Goal: Task Accomplishment & Management: Manage account settings

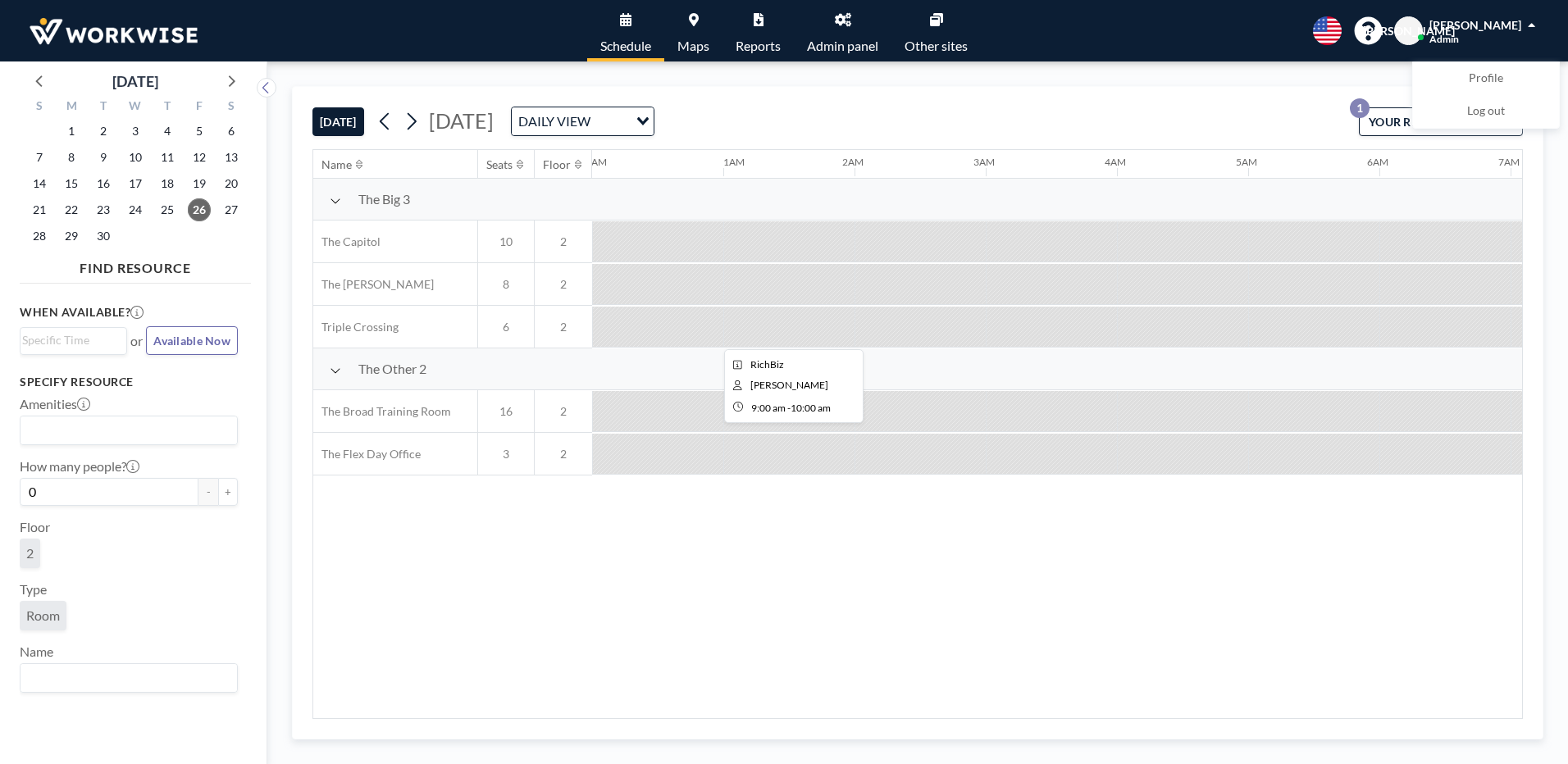
scroll to position [0, 1050]
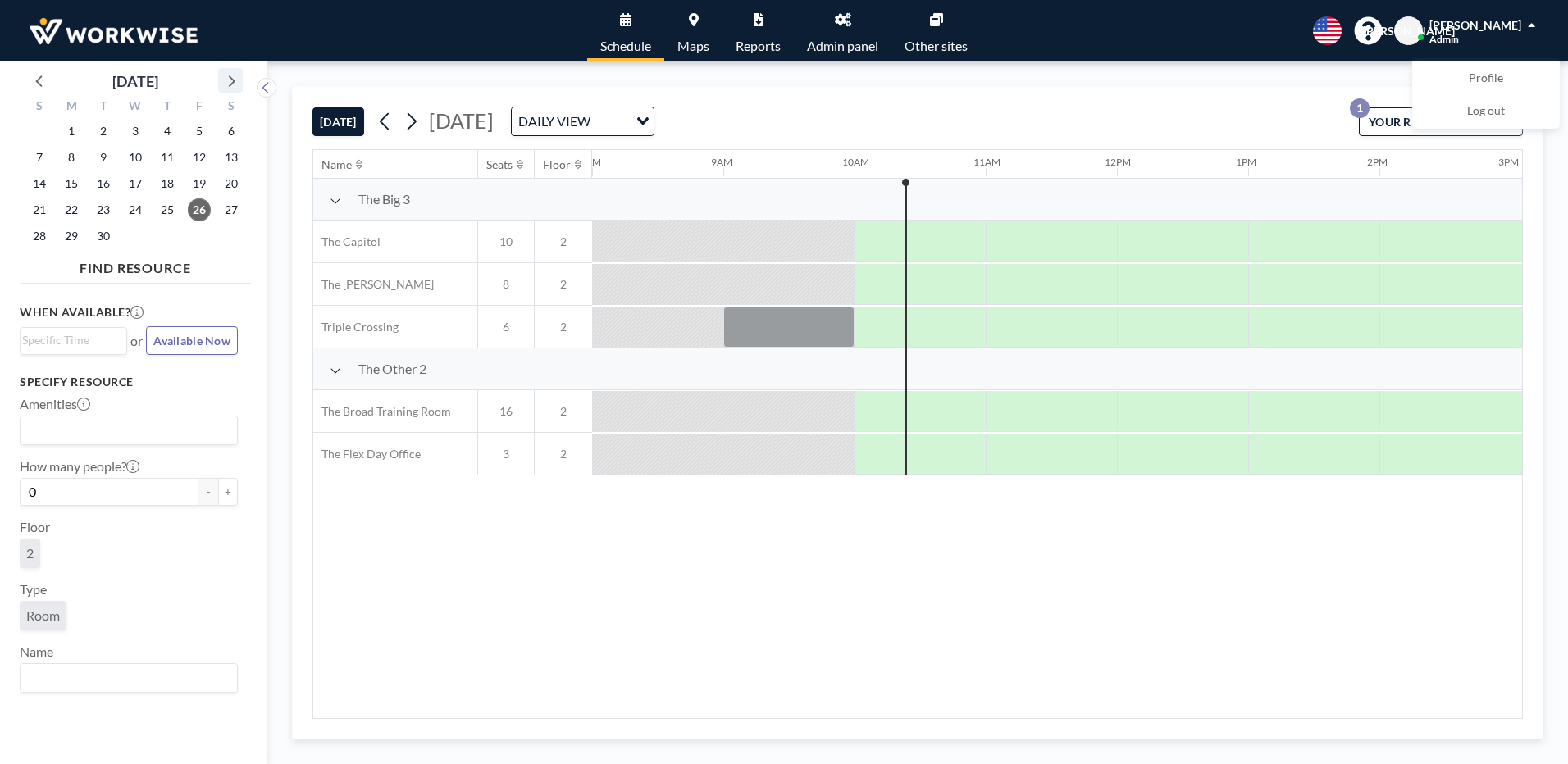
click at [234, 82] on icon at bounding box center [232, 81] width 7 height 12
click at [168, 131] on span "2" at bounding box center [167, 131] width 23 height 23
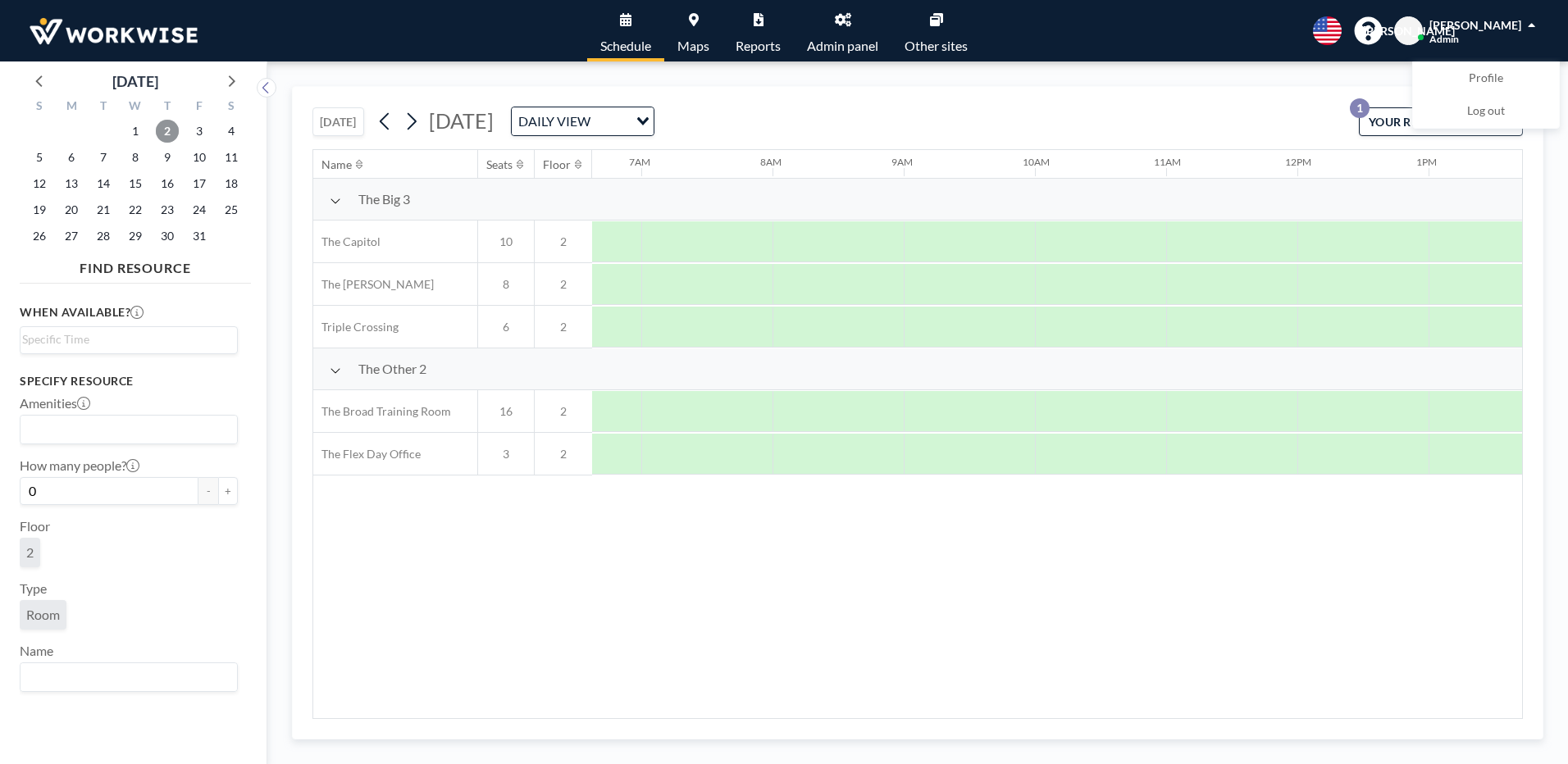
scroll to position [0, 918]
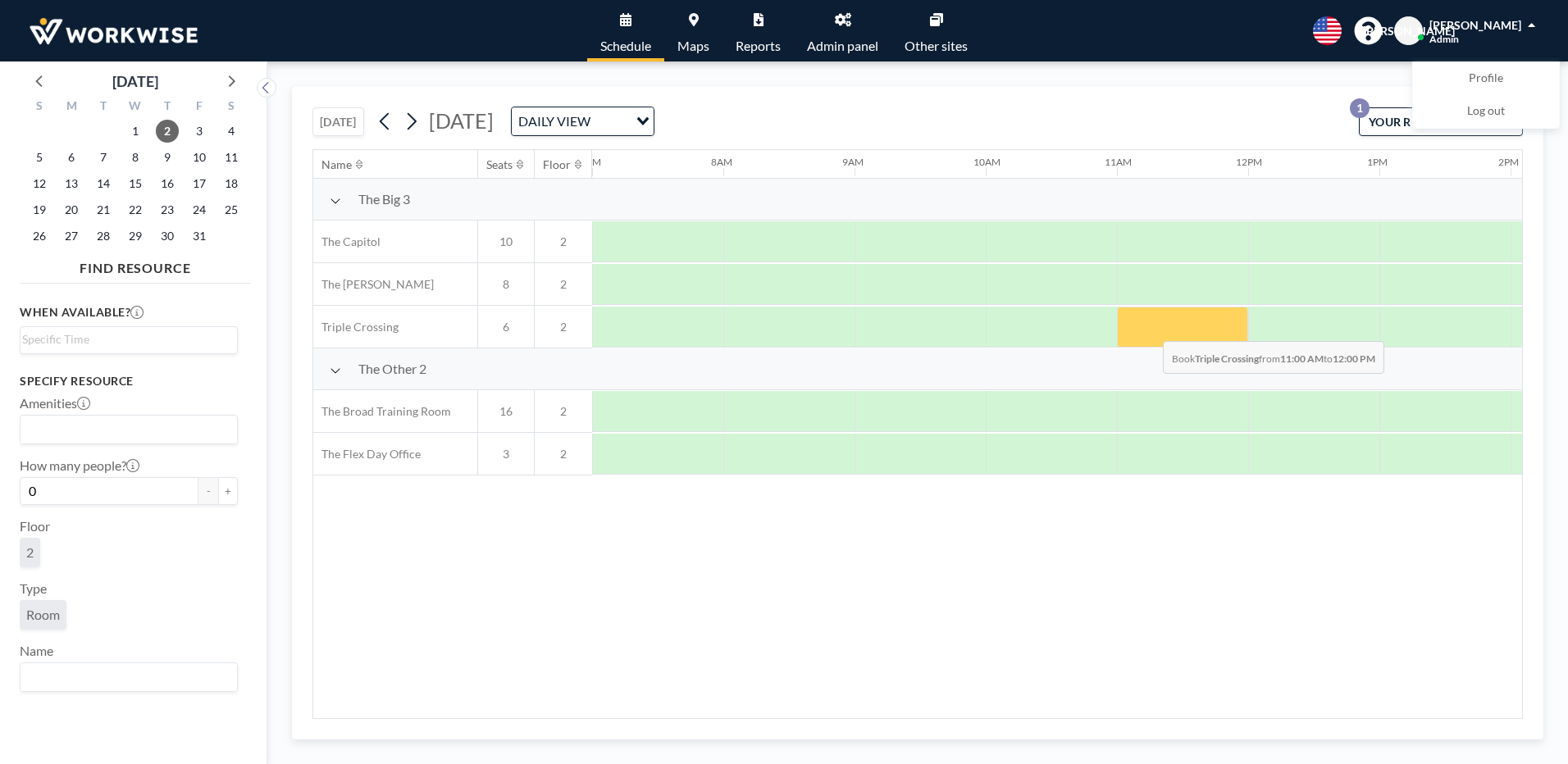
click at [1150, 328] on div at bounding box center [1182, 326] width 131 height 41
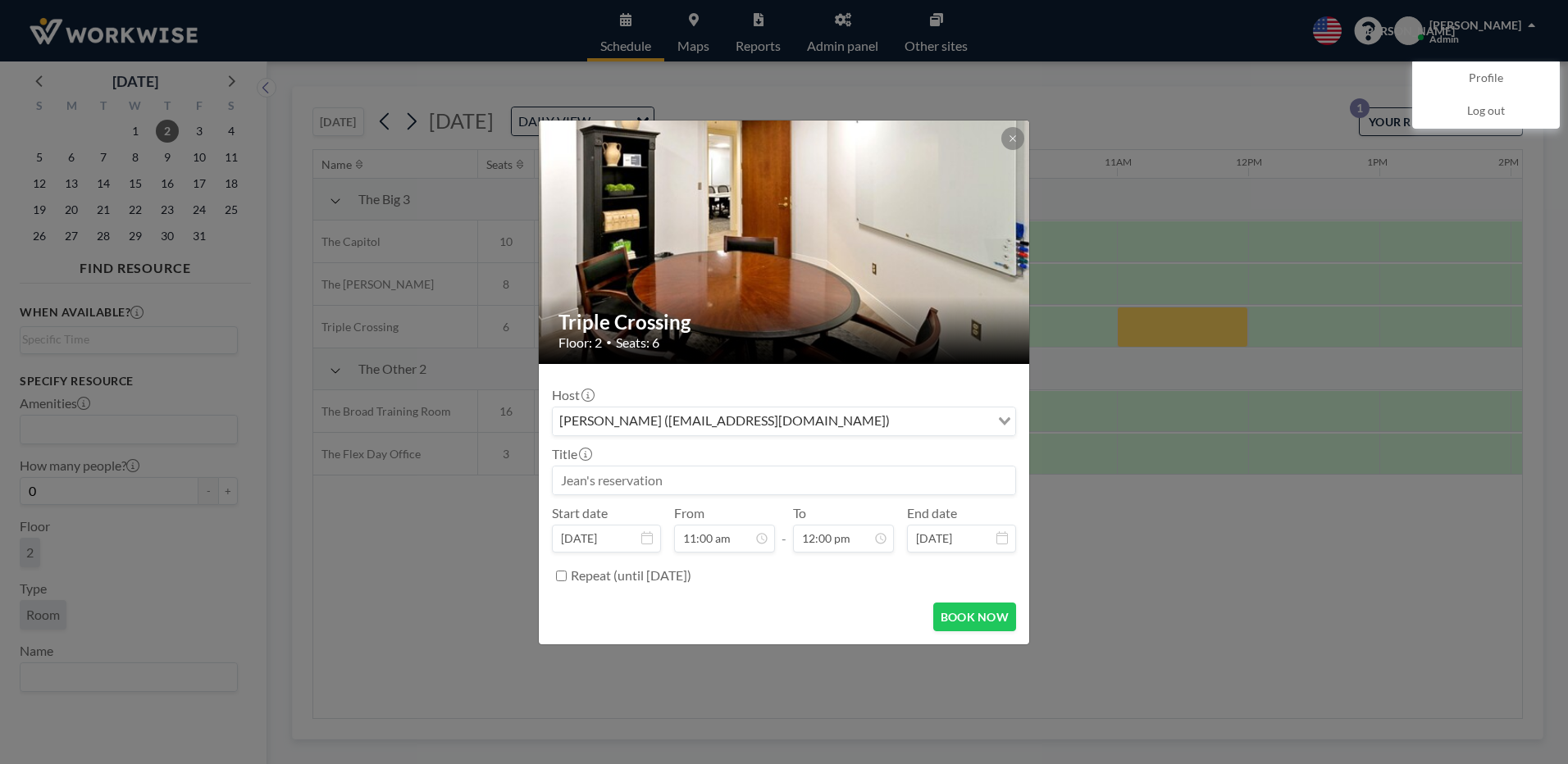
click at [640, 481] on input at bounding box center [784, 480] width 462 height 28
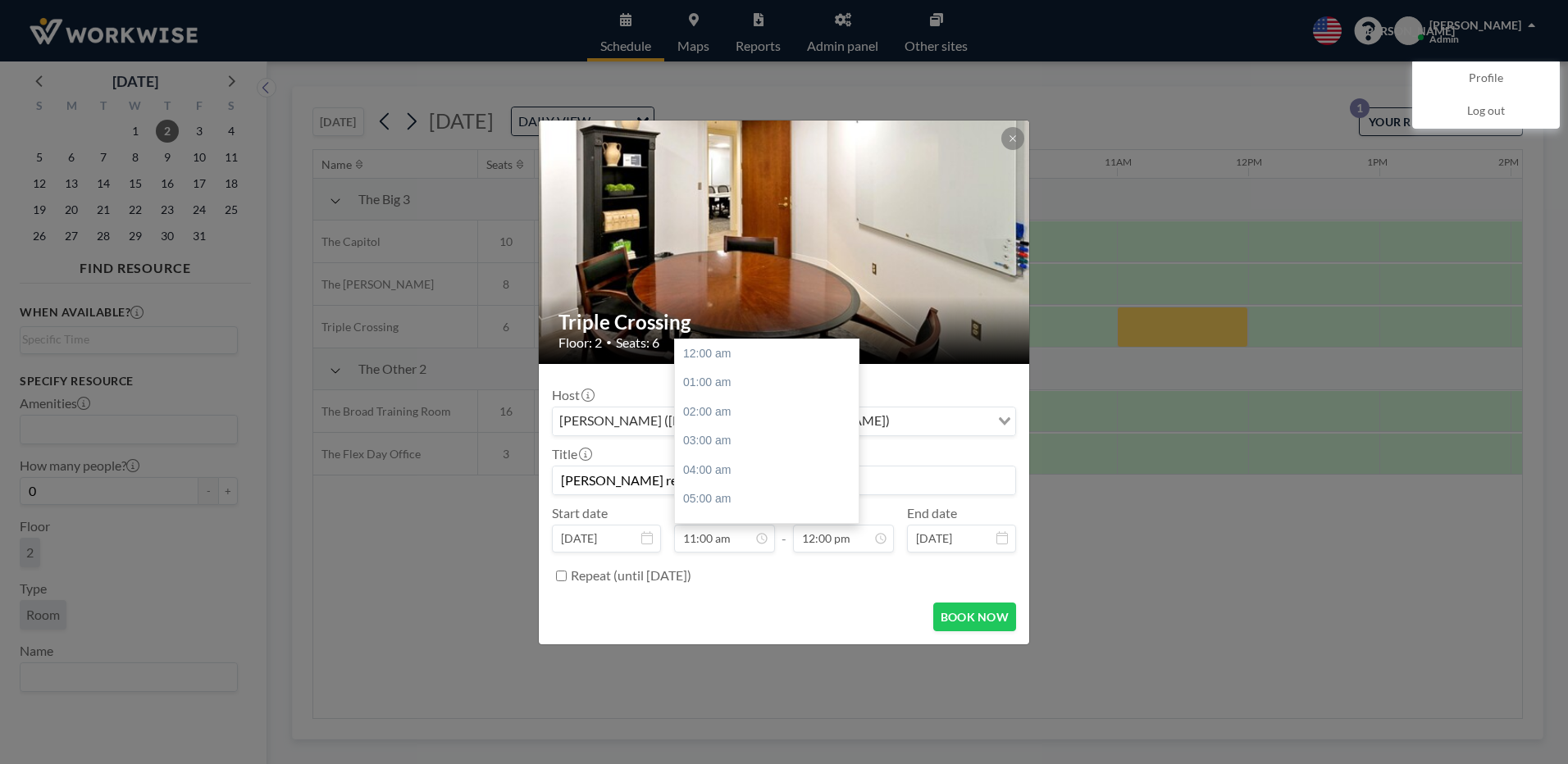
scroll to position [321, 0]
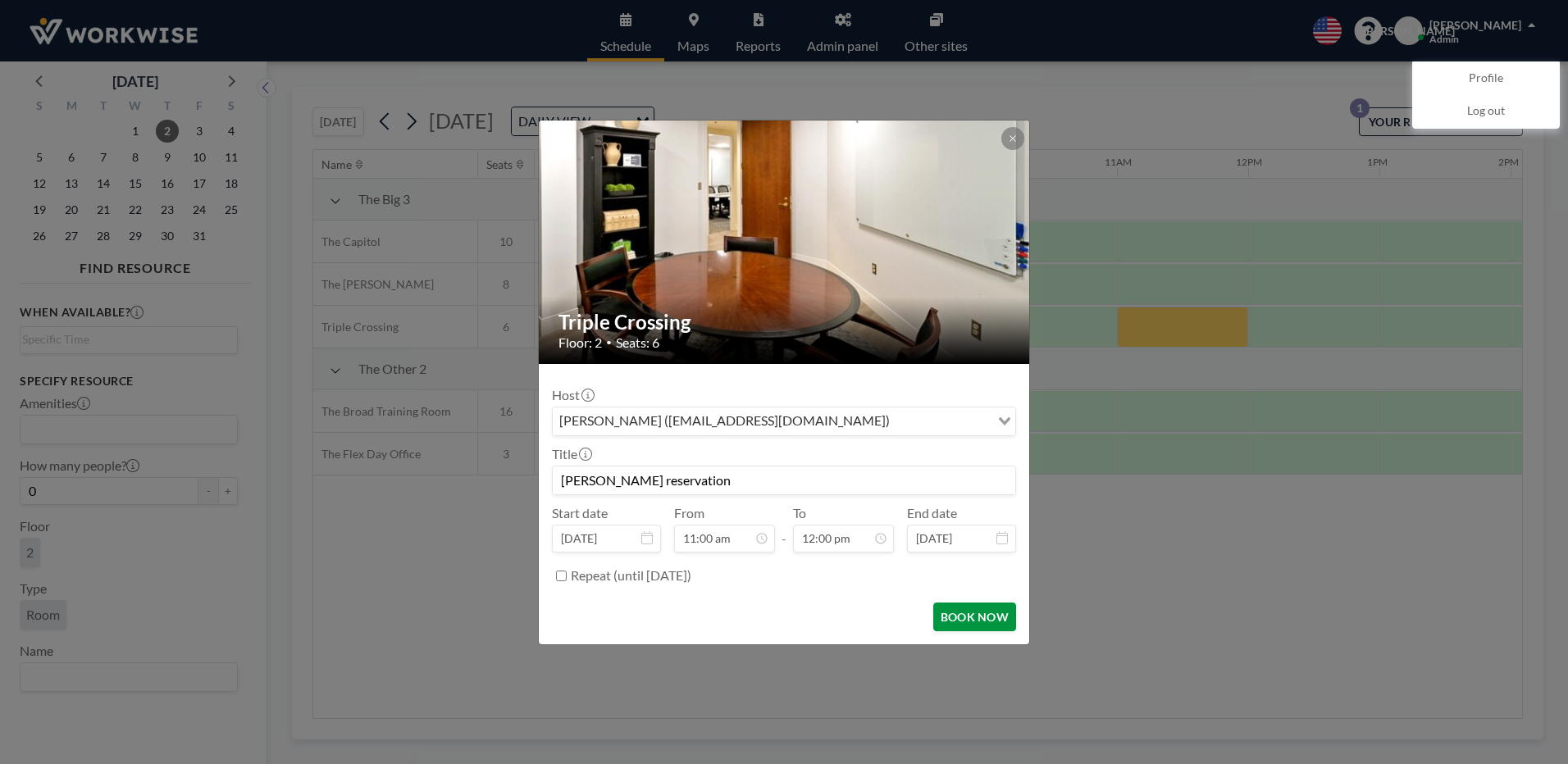
type input "[PERSON_NAME] reservation"
click at [964, 617] on button "BOOK NOW" at bounding box center [974, 616] width 82 height 29
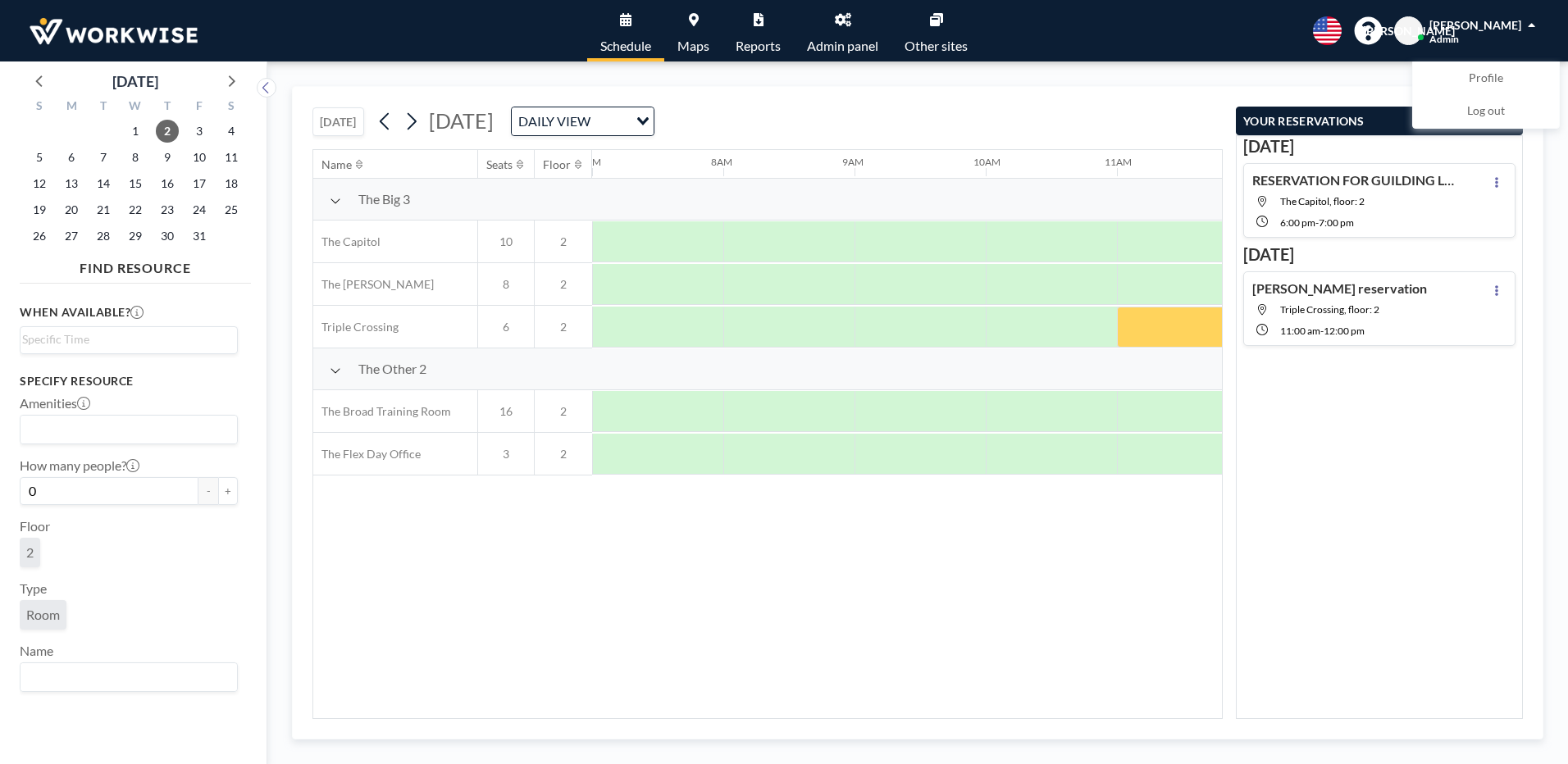
click at [349, 121] on button "[DATE]" at bounding box center [338, 121] width 52 height 29
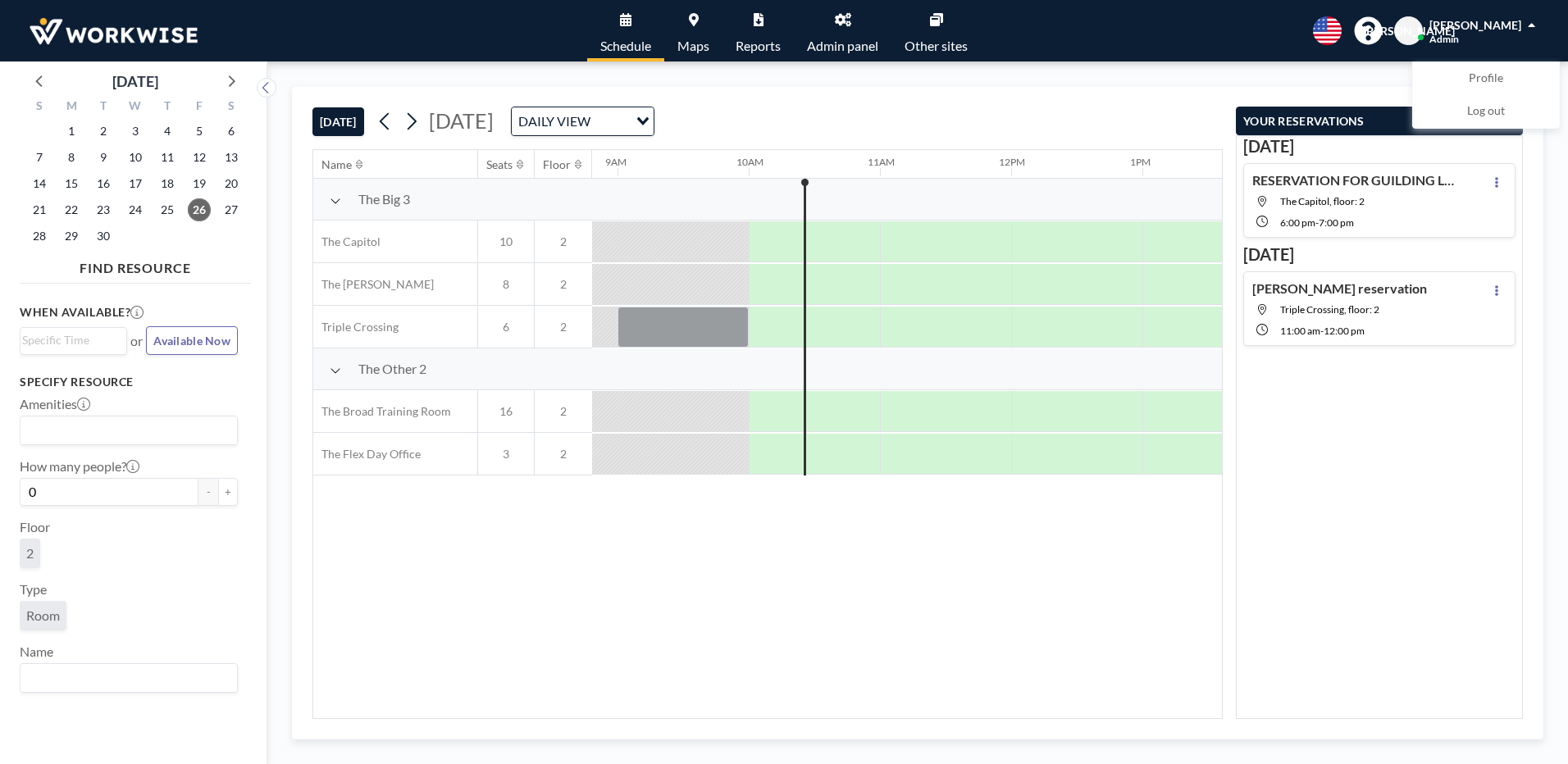
scroll to position [0, 1181]
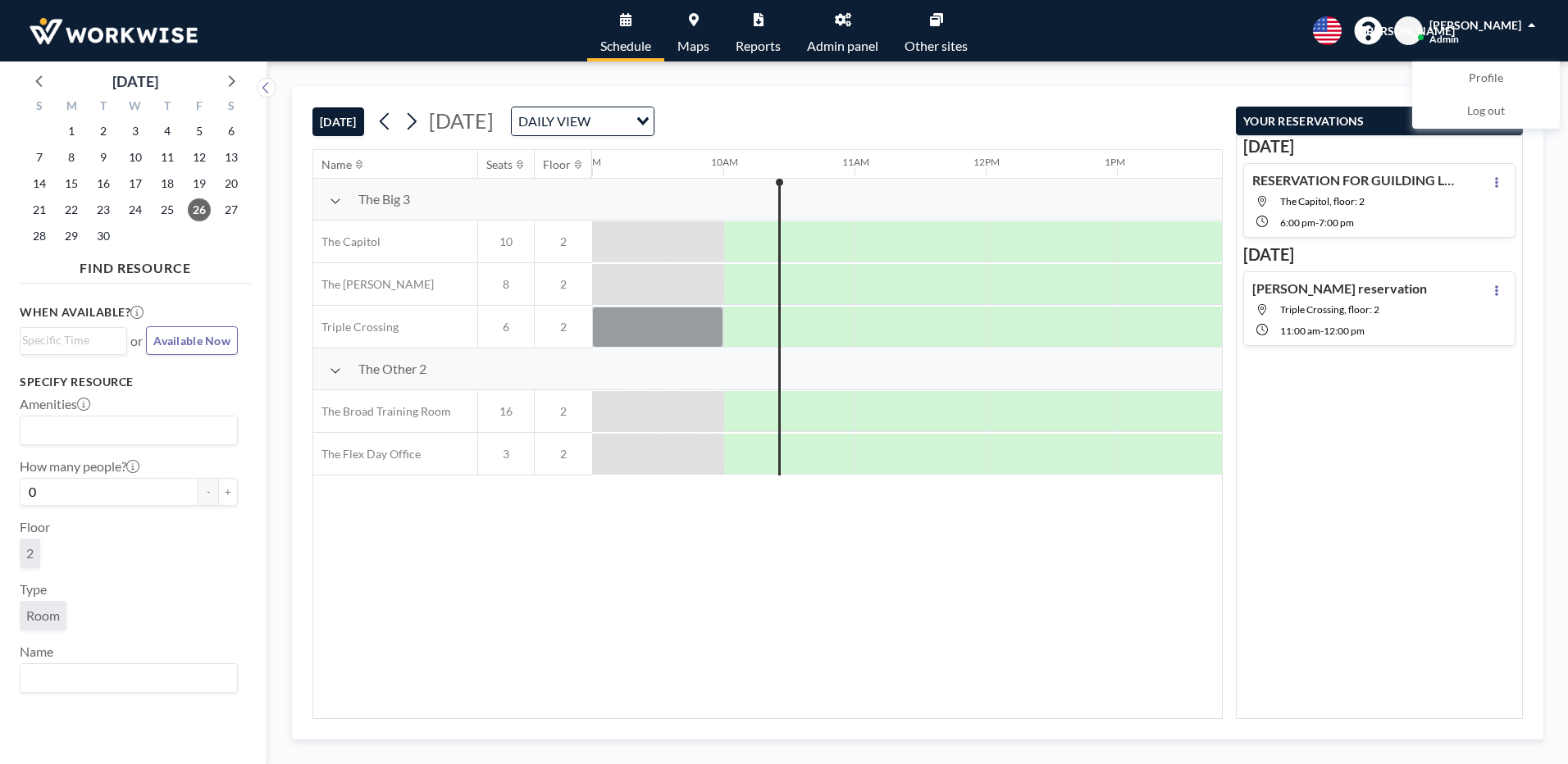
click at [1400, 435] on div "Sep 29 RESERVATION FOR GUILDING LIGHTS The Capitol, floor: 2 6:00 PM - 7:00 PM …" at bounding box center [1378, 427] width 287 height 583
click at [1298, 44] on div "Schedule Maps Reports Admin panel Other sites English Polski 日本語 Española JA Je…" at bounding box center [784, 31] width 1568 height 62
click at [1531, 26] on span at bounding box center [1530, 26] width 7 height 12
click at [1508, 121] on icon "button" at bounding box center [1510, 121] width 10 height 20
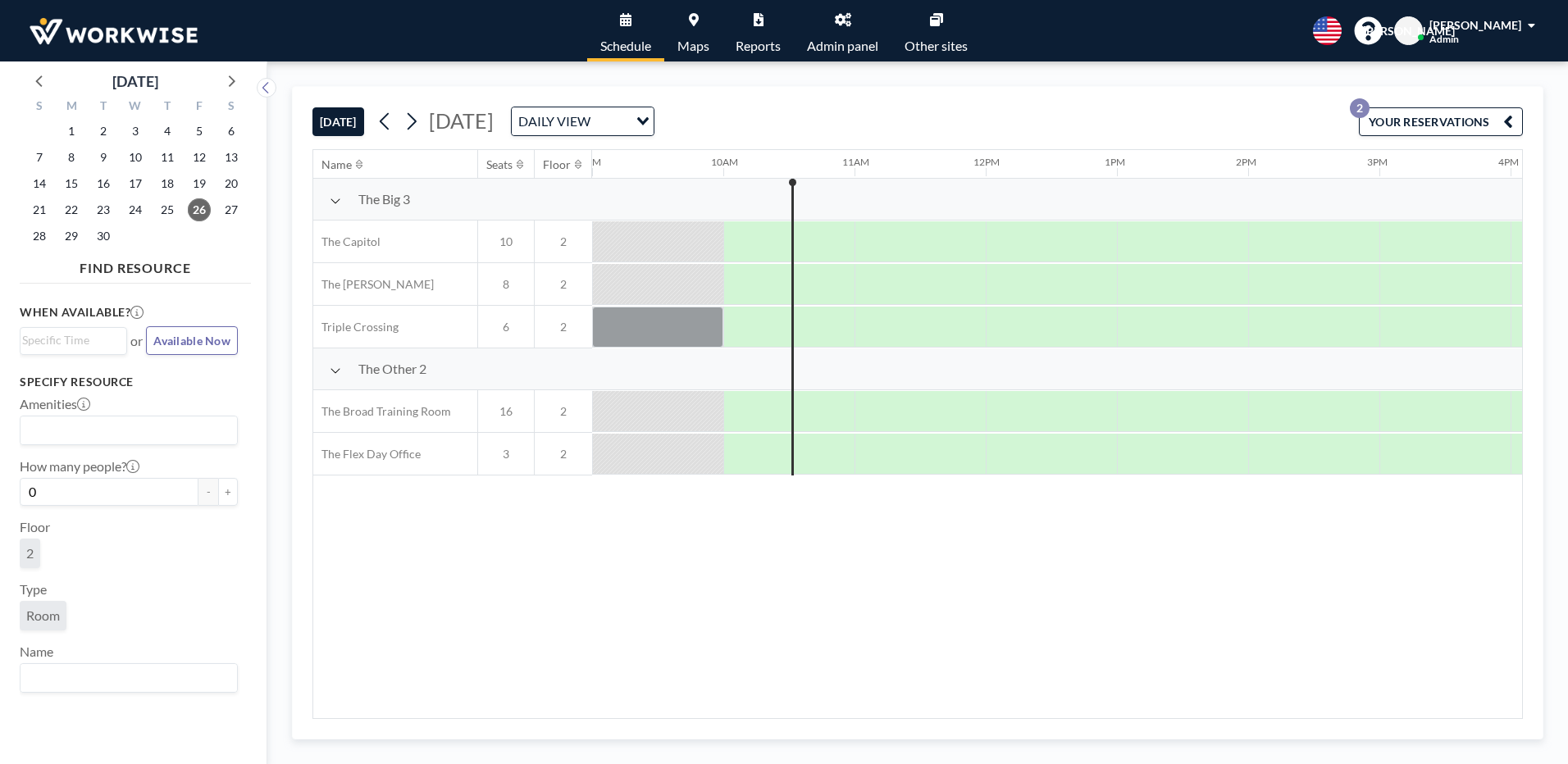
click at [927, 549] on div "Name Seats Floor 12AM 1AM 2AM 3AM 4AM 5AM 6AM 7AM 8AM 9AM 10AM 11AM 12PM 1PM 2P…" at bounding box center [918, 434] width 1209 height 569
click at [843, 21] on icon at bounding box center [843, 19] width 17 height 13
click at [234, 82] on icon at bounding box center [232, 81] width 7 height 12
click at [166, 133] on span "2" at bounding box center [167, 131] width 23 height 23
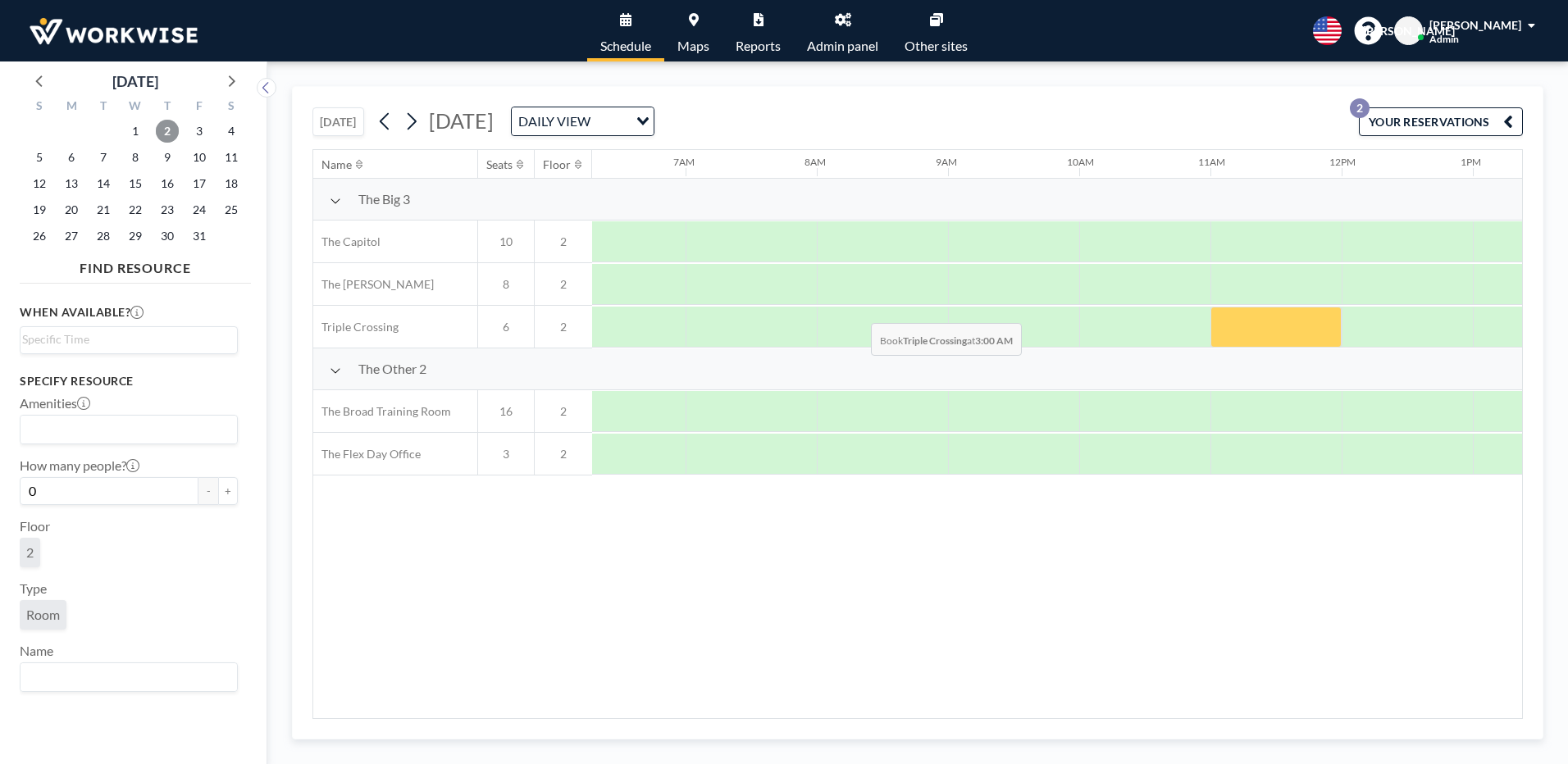
scroll to position [0, 918]
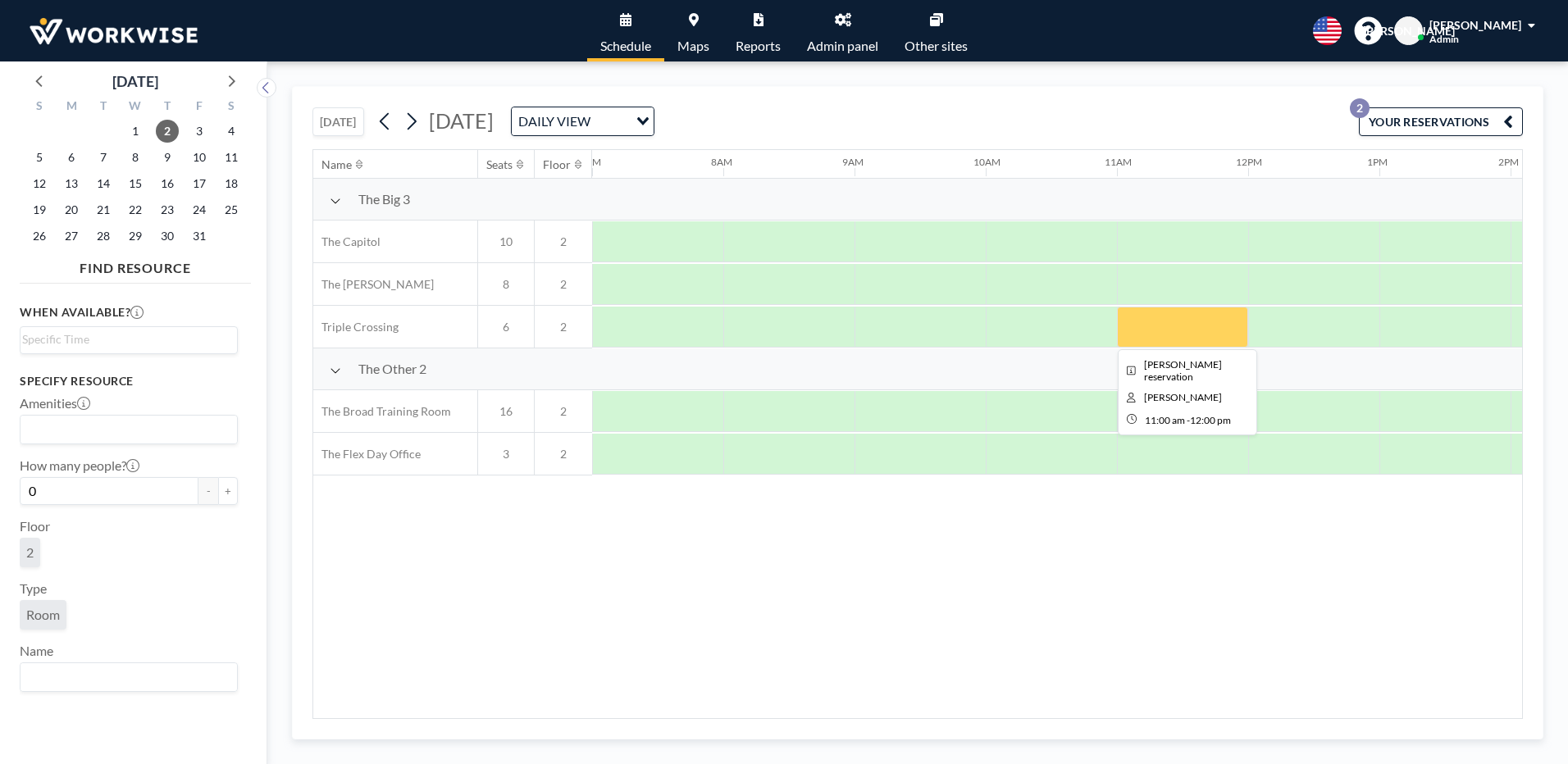
click at [1161, 321] on div at bounding box center [1182, 326] width 131 height 41
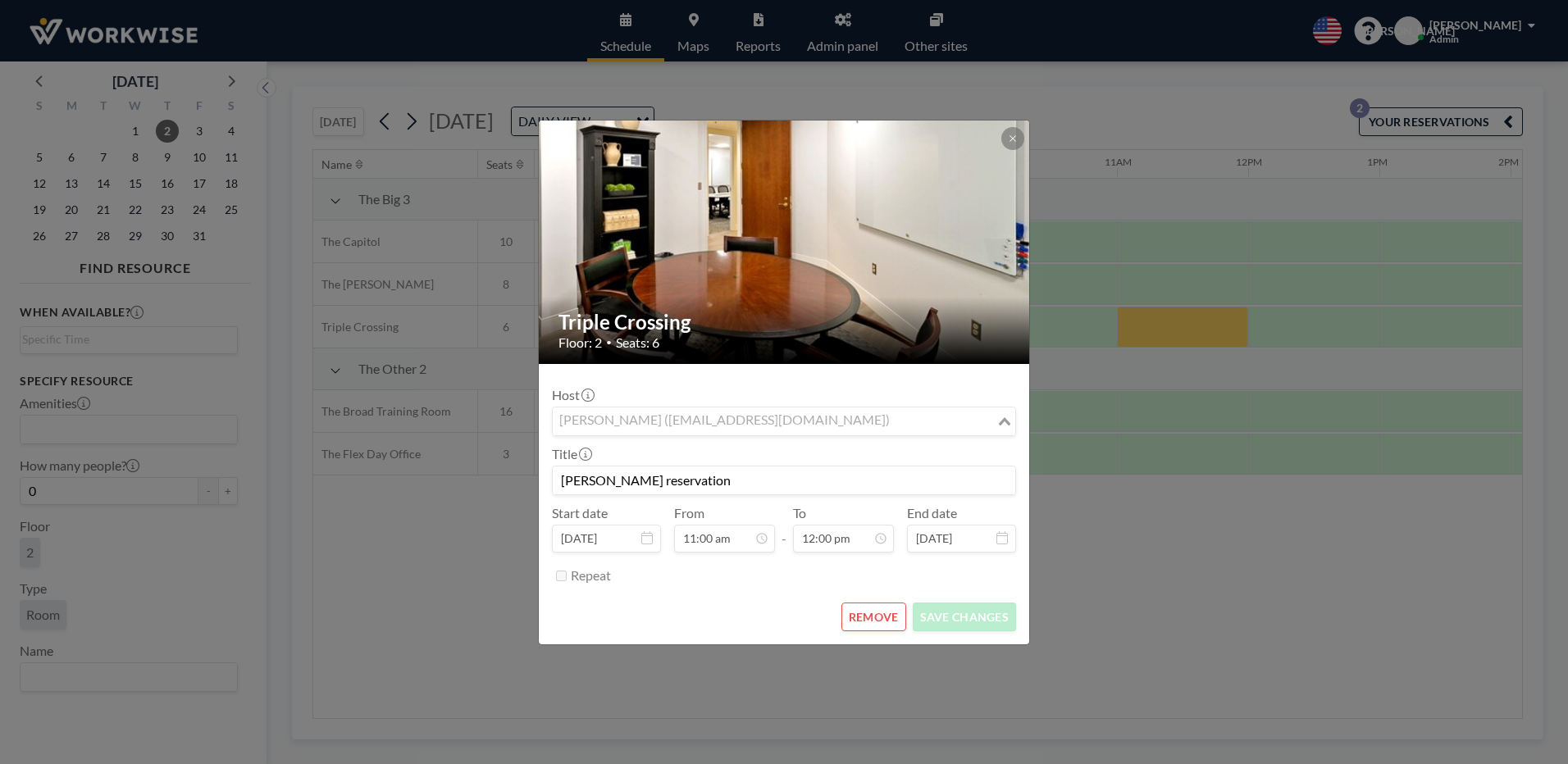
click at [719, 423] on div "[PERSON_NAME] ([EMAIL_ADDRESS][DOMAIN_NAME])" at bounding box center [774, 420] width 444 height 25
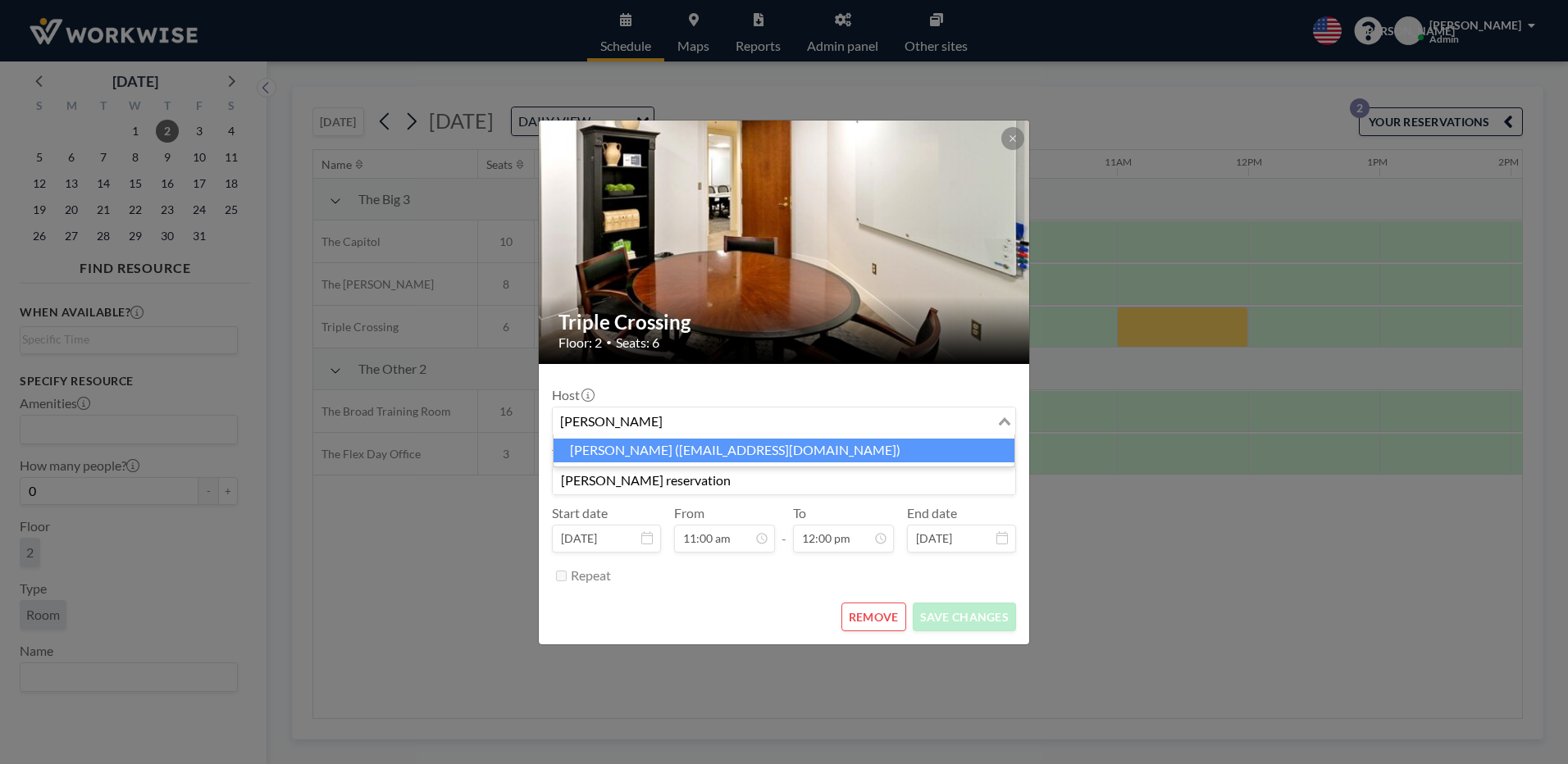
click at [608, 452] on li "[PERSON_NAME] ([EMAIL_ADDRESS][DOMAIN_NAME])" at bounding box center [784, 450] width 460 height 24
type input "[PERSON_NAME]"
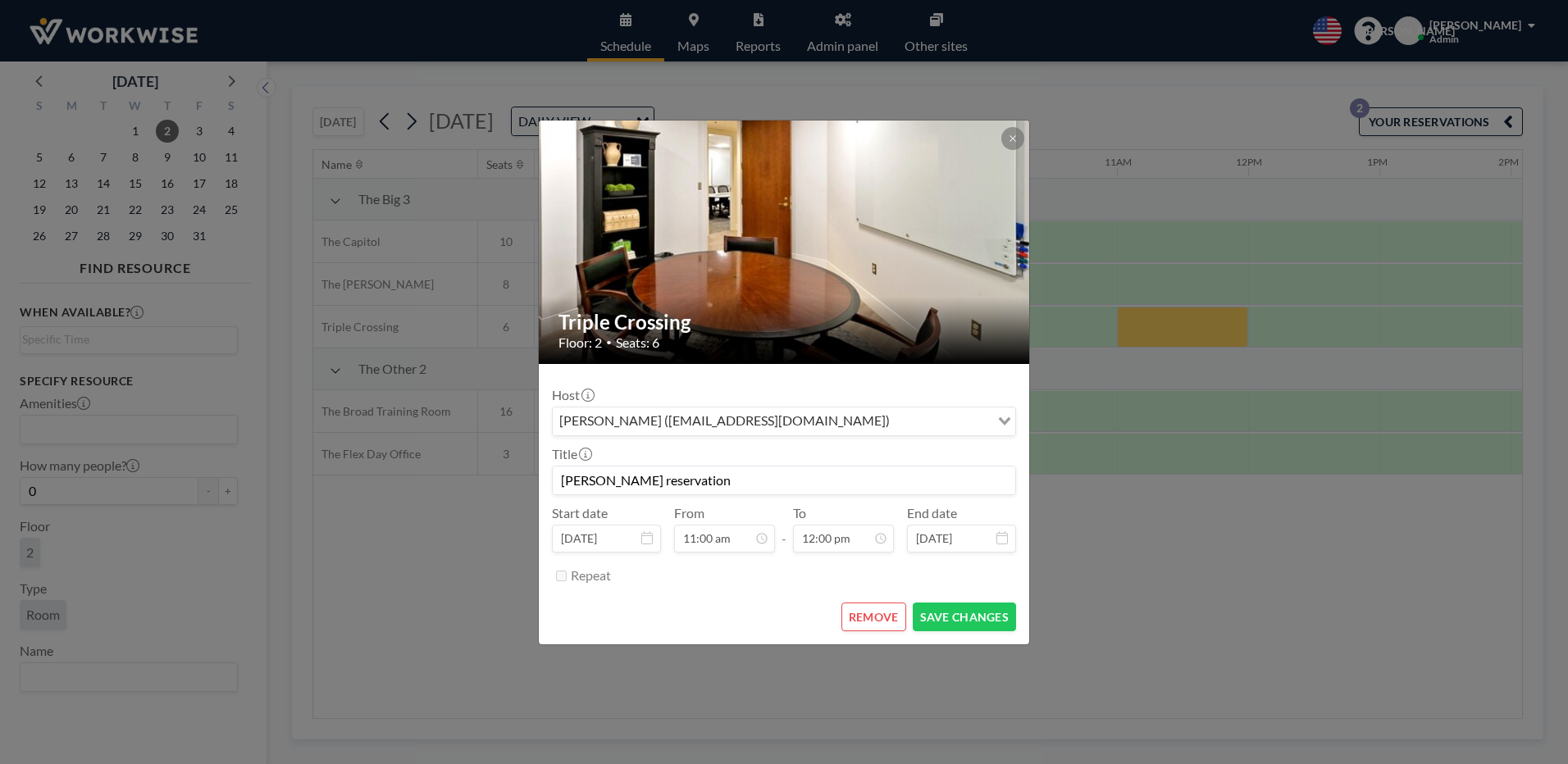
click at [729, 485] on input "[PERSON_NAME] reservation" at bounding box center [784, 480] width 462 height 28
type input "J"
type input "[PERSON_NAME]"
click at [946, 607] on button "SAVE CHANGES" at bounding box center [965, 616] width 103 height 29
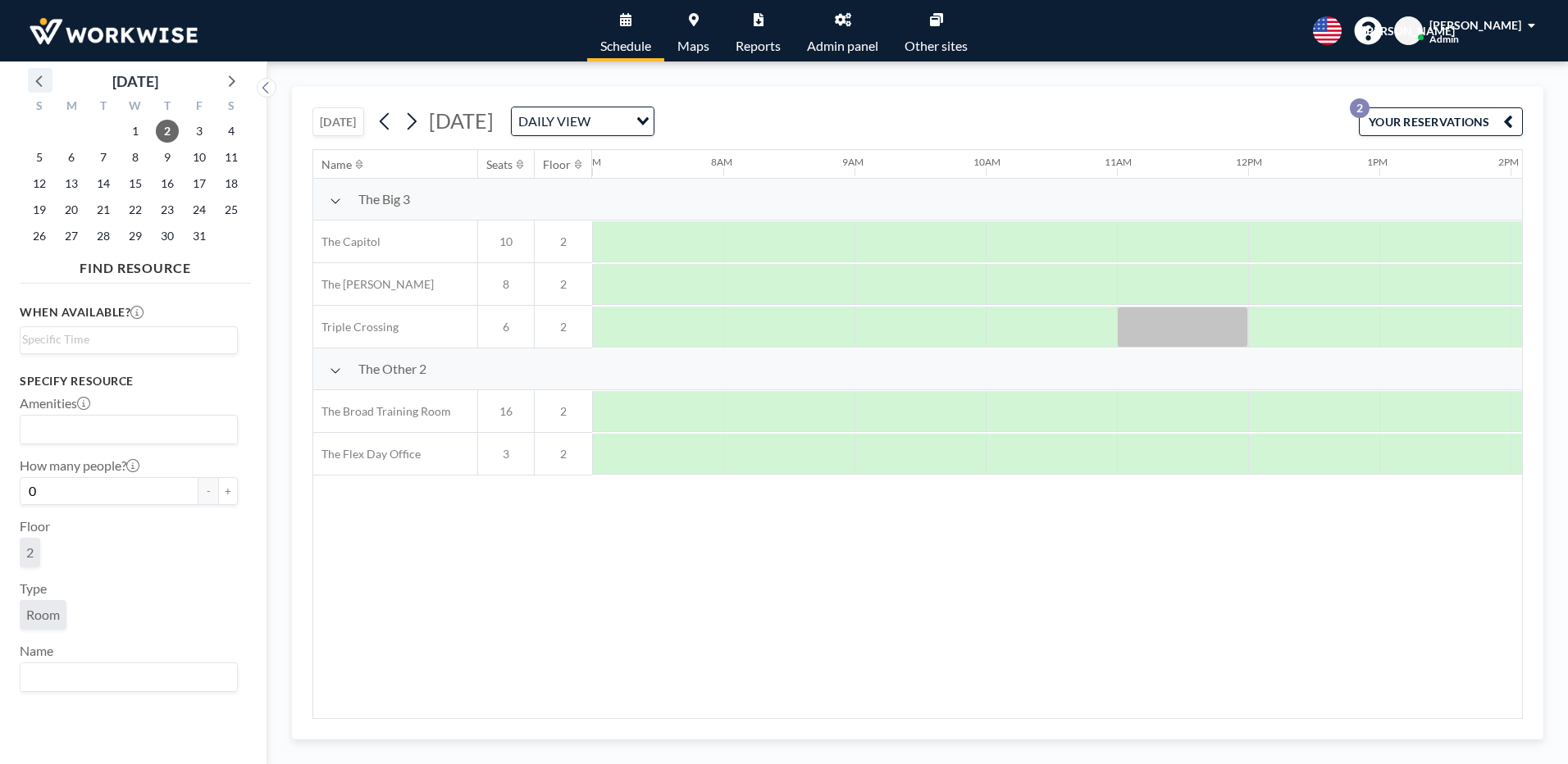
click at [40, 78] on icon at bounding box center [39, 81] width 7 height 12
click at [206, 211] on span "26" at bounding box center [198, 209] width 23 height 23
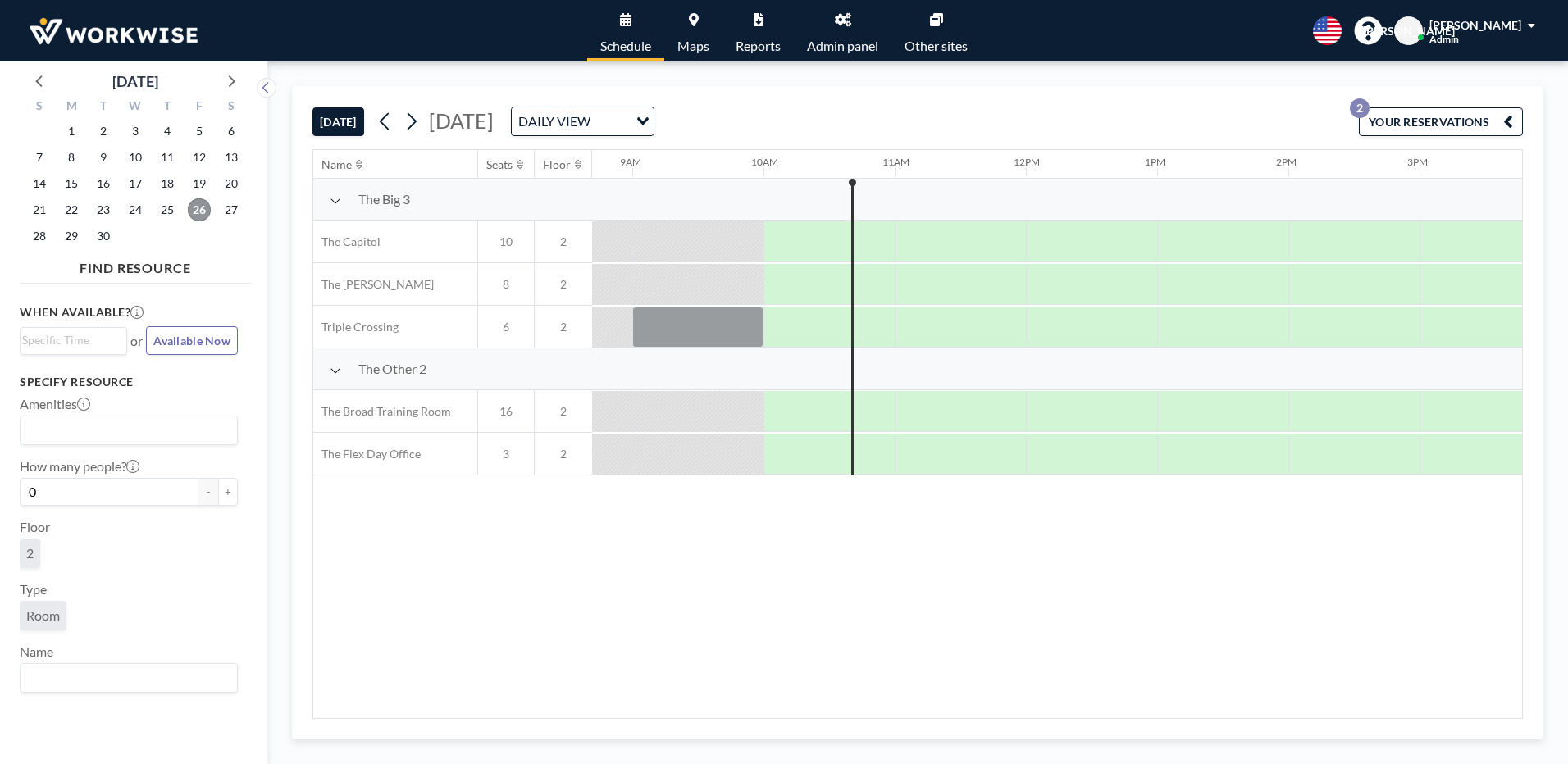
scroll to position [0, 1181]
